Goal: Task Accomplishment & Management: Use online tool/utility

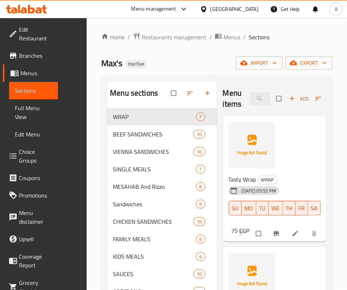
click at [210, 9] on div at bounding box center [205, 9] width 11 height 8
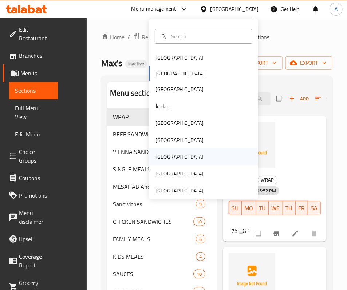
click at [156, 156] on div "[GEOGRAPHIC_DATA]" at bounding box center [180, 157] width 48 height 8
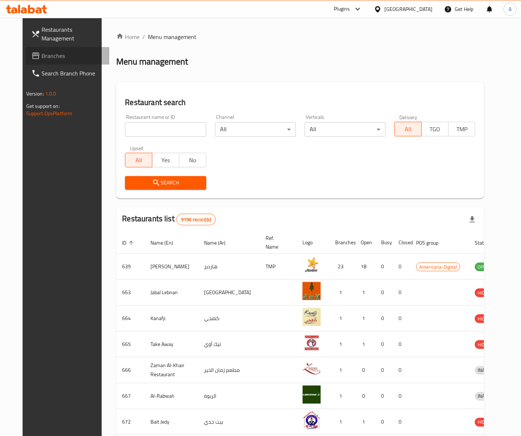
click at [51, 48] on link "Branches" at bounding box center [67, 55] width 84 height 17
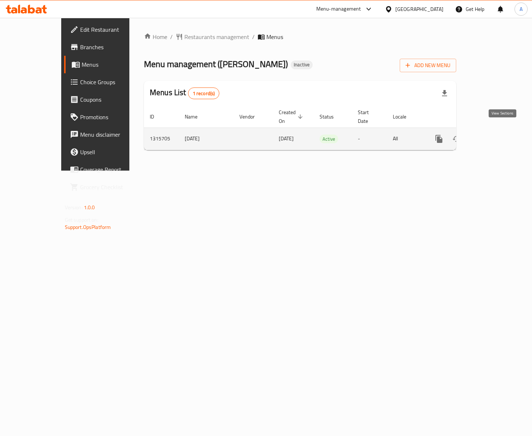
click at [496, 134] on icon "enhanced table" at bounding box center [491, 138] width 9 height 9
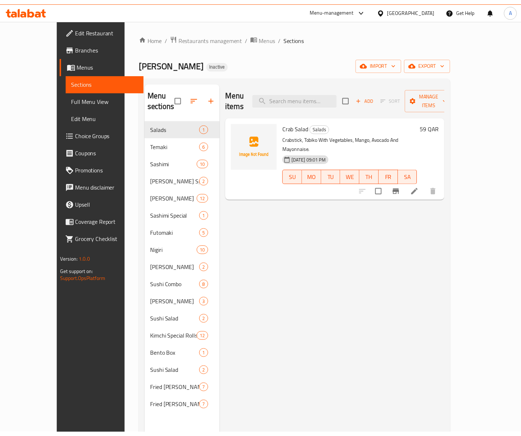
scroll to position [103, 0]
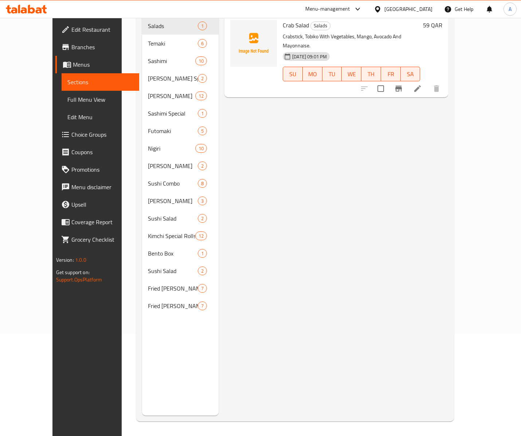
click at [326, 157] on div "Menu items Add Sort Manage items Crab Salad Salads Crabstick, Tobiko With Veget…" at bounding box center [333, 198] width 229 height 436
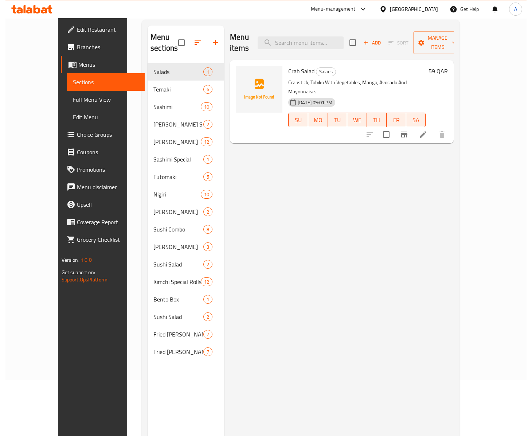
scroll to position [0, 0]
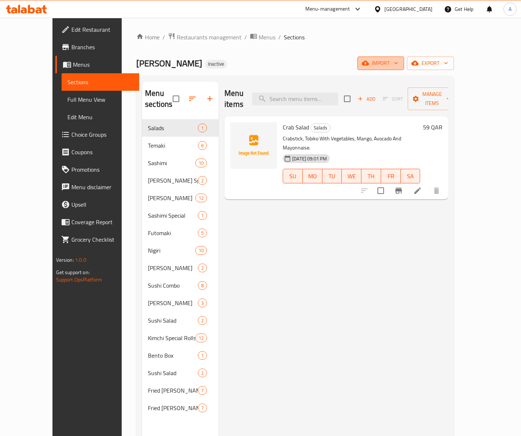
click at [369, 67] on icon "button" at bounding box center [365, 62] width 7 height 7
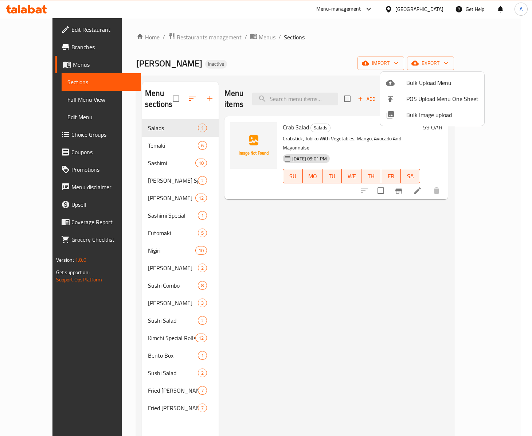
click at [412, 111] on span "Bulk Image upload" at bounding box center [442, 114] width 72 height 9
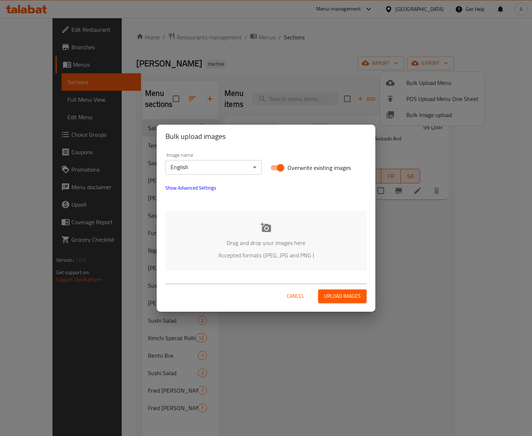
click at [253, 227] on div "Drag and drop your images here Accepted formats (JPEG, JPG and PNG )" at bounding box center [265, 240] width 201 height 59
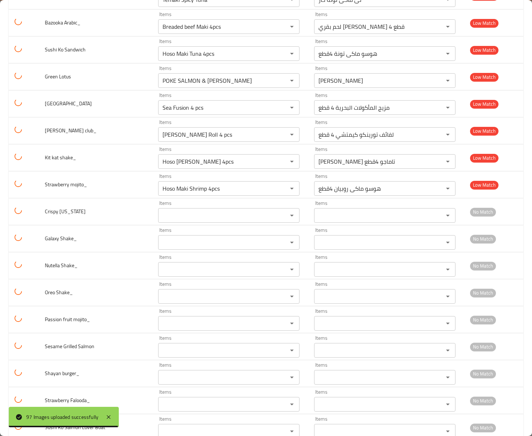
scroll to position [2340, 0]
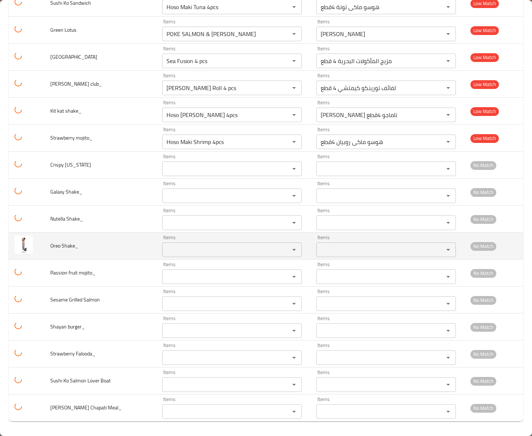
click at [173, 237] on div "Items Items" at bounding box center [231, 246] width 139 height 22
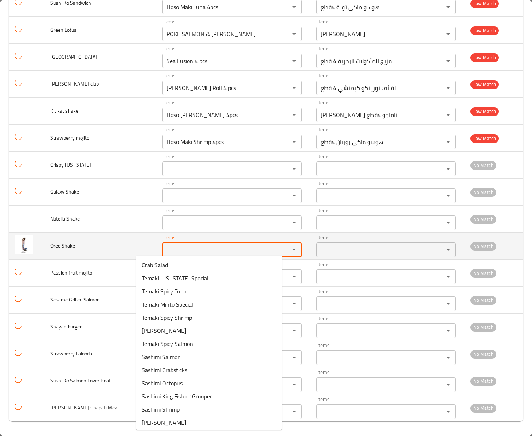
click at [175, 244] on Shake_ "Items" at bounding box center [221, 249] width 114 height 10
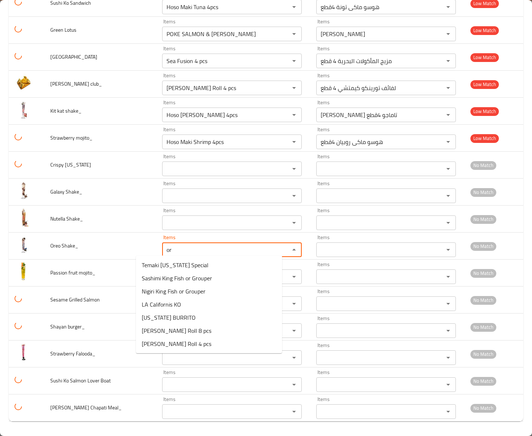
type Shake_ "o"
